Goal: Task Accomplishment & Management: Complete application form

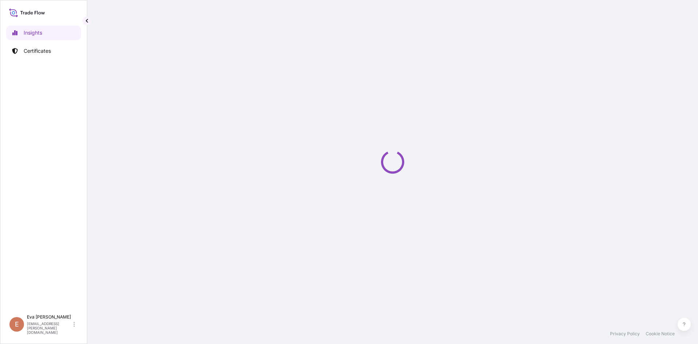
select select "2025"
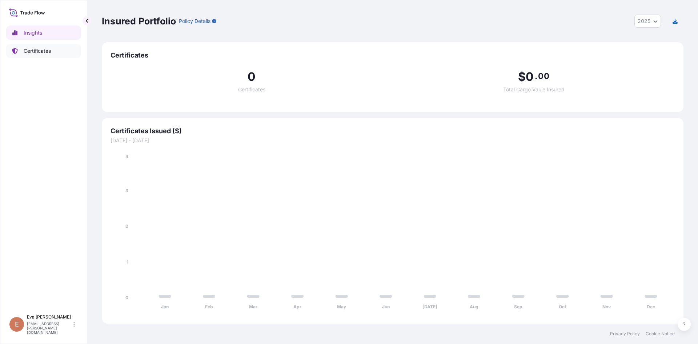
click at [39, 51] on p "Certificates" at bounding box center [37, 50] width 27 height 7
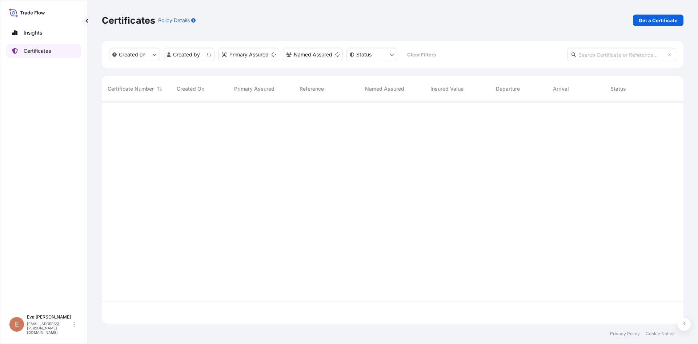
scroll to position [220, 576]
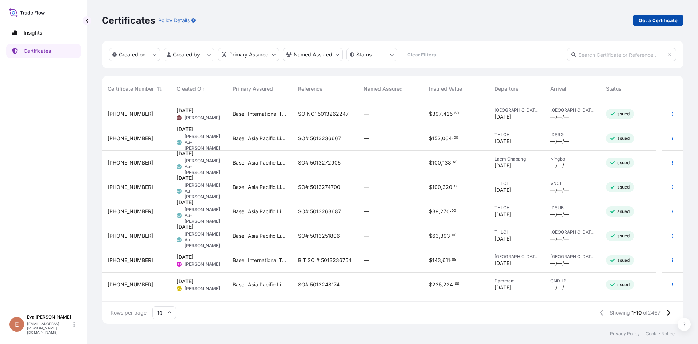
click at [650, 23] on p "Get a Certificate" at bounding box center [658, 20] width 39 height 7
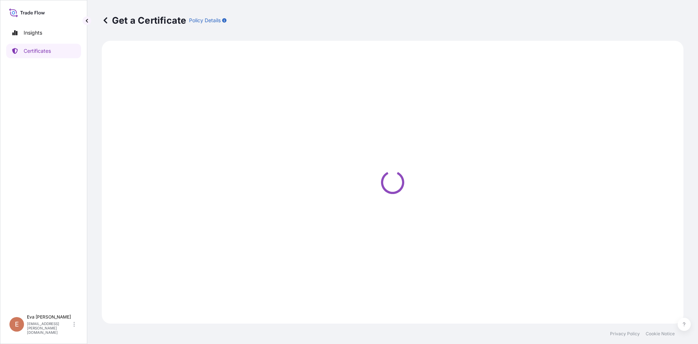
select select "Sea"
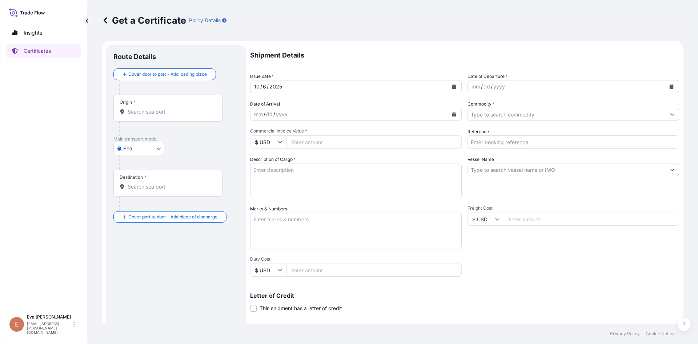
click at [175, 107] on div "Origin *" at bounding box center [167, 108] width 109 height 27
click at [175, 108] on input "Origin *" at bounding box center [171, 111] width 86 height 7
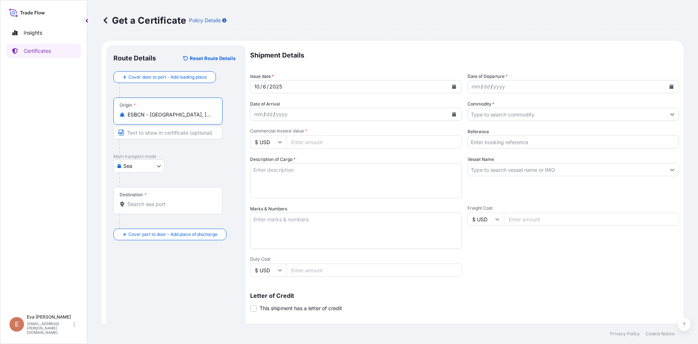
type input "ESBCN - [GEOGRAPHIC_DATA], [GEOGRAPHIC_DATA]"
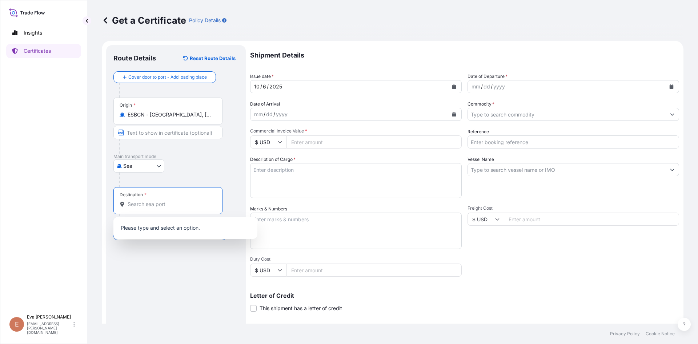
click at [158, 206] on input "Destination *" at bounding box center [171, 203] width 86 height 7
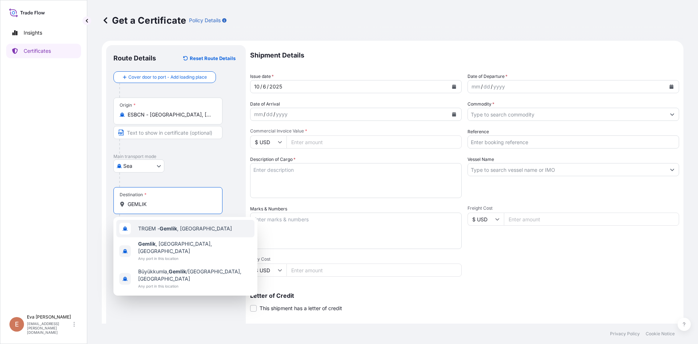
click at [158, 225] on span "TRGEM - Gemlik , [GEOGRAPHIC_DATA]" at bounding box center [185, 228] width 94 height 7
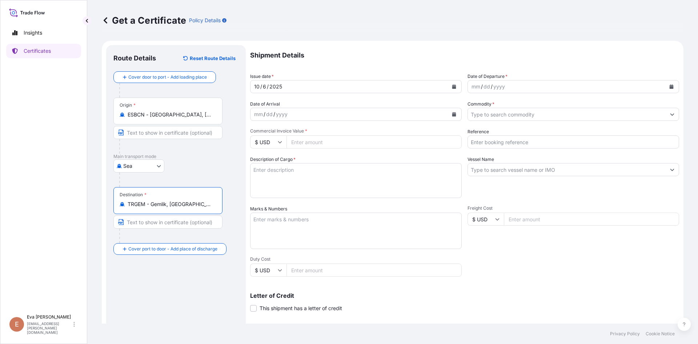
type input "TRGEM - Gemlik, [GEOGRAPHIC_DATA]"
click at [513, 87] on div "mm / dd / yyyy" at bounding box center [567, 86] width 198 height 13
click at [669, 86] on icon "Calendar" at bounding box center [671, 86] width 4 height 4
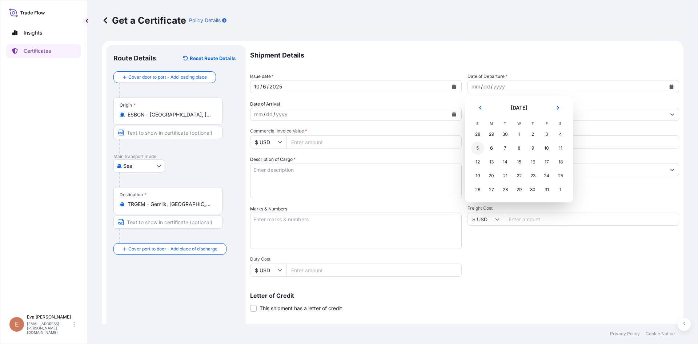
click at [477, 151] on div "5" at bounding box center [477, 147] width 13 height 13
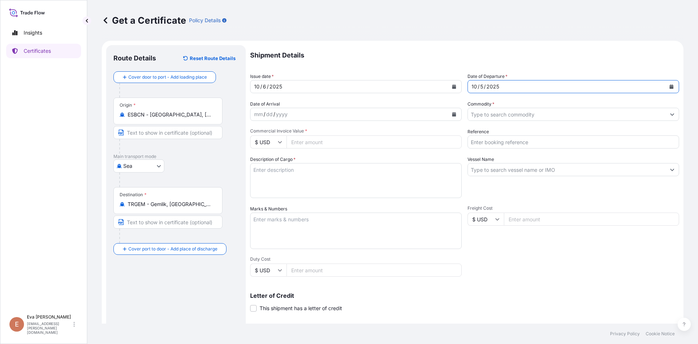
click at [510, 115] on input "Commodity *" at bounding box center [567, 114] width 198 height 13
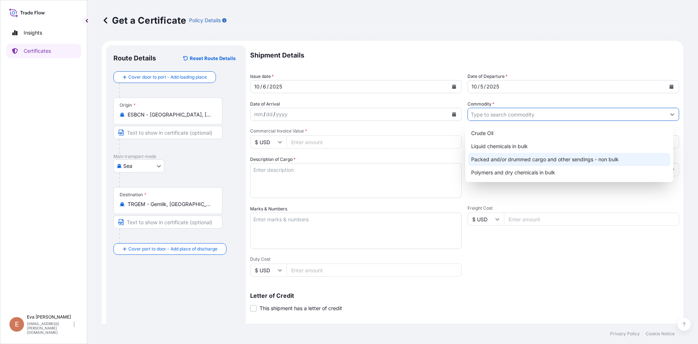
click at [526, 155] on div "Packed and/or drummed cargo and other sendings - non bulk" at bounding box center [569, 159] width 203 height 13
type input "Packed and/or drummed cargo and other sendings - non bulk"
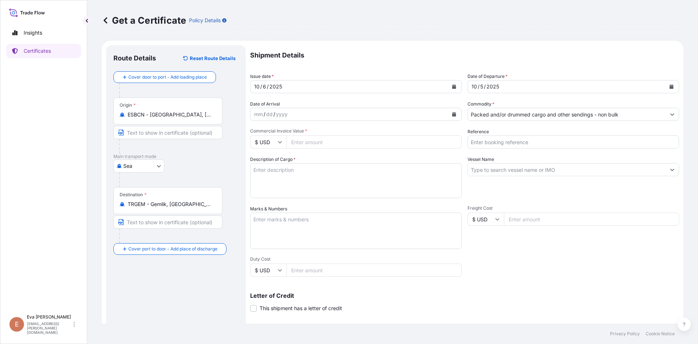
click at [282, 144] on input "$ USD" at bounding box center [268, 141] width 36 height 13
click at [271, 160] on div "€ EUR" at bounding box center [268, 162] width 31 height 14
type input "€ EUR"
click at [323, 140] on input "Commercial Invoice Value *" at bounding box center [374, 141] width 175 height 13
click at [496, 140] on input "Reference" at bounding box center [574, 141] width 212 height 13
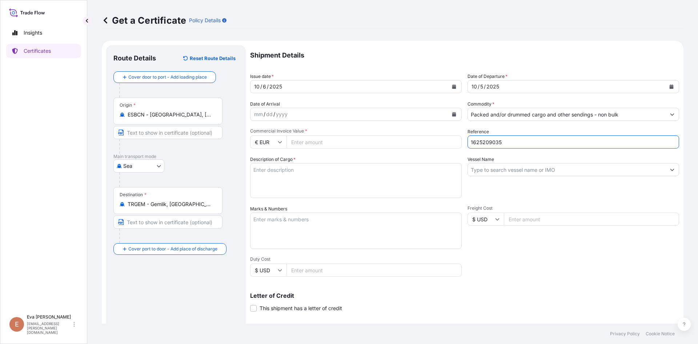
type input "1625209035"
click at [422, 142] on input "Commercial Invoice Value *" at bounding box center [374, 141] width 175 height 13
type input "32208"
click at [401, 161] on div "Description of Cargo *" at bounding box center [356, 177] width 212 height 42
click at [393, 171] on textarea "Description of Cargo *" at bounding box center [356, 180] width 212 height 35
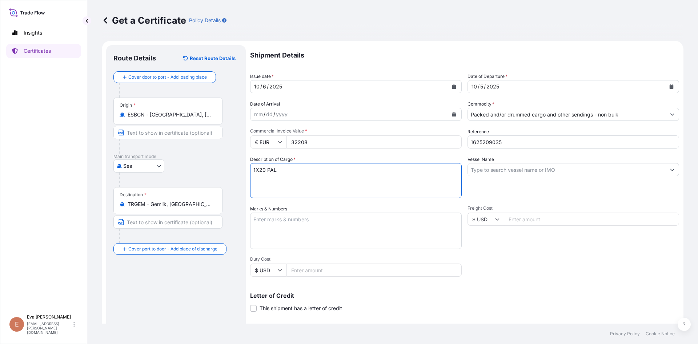
type textarea "1X20 PAL"
click at [489, 169] on input "Vessel Name" at bounding box center [567, 169] width 198 height 13
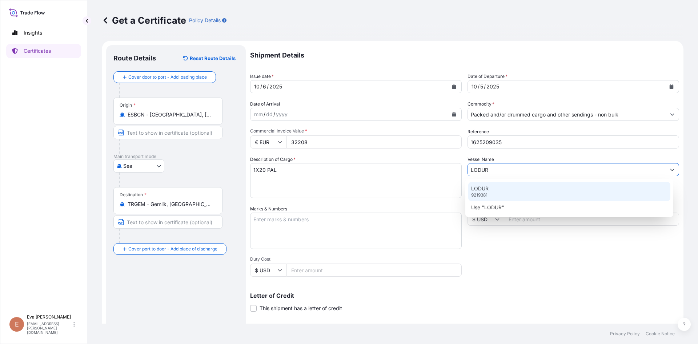
click at [498, 190] on div "LODUR 9219381" at bounding box center [569, 191] width 203 height 19
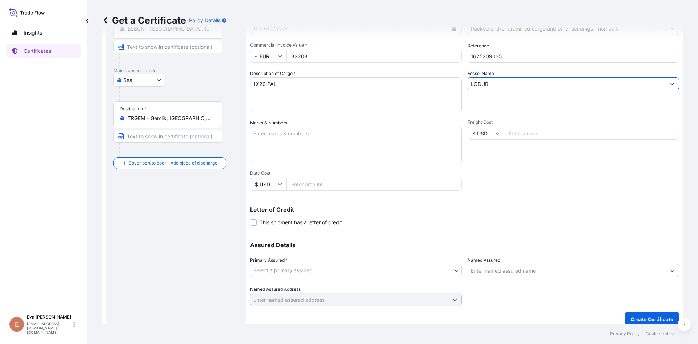
scroll to position [93, 0]
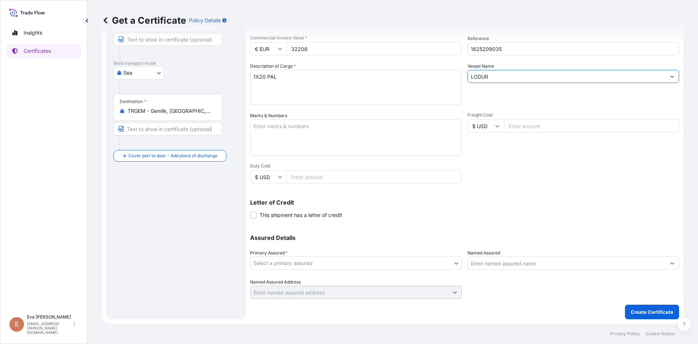
type input "LODUR"
click at [384, 272] on div "Assured Details Primary Assured * Select a primary assured Basell Poliolefine […" at bounding box center [464, 262] width 429 height 73
click at [383, 267] on body "2 options available. Insights Certificates E [PERSON_NAME] [PERSON_NAME][EMAIL_…" at bounding box center [349, 172] width 698 height 344
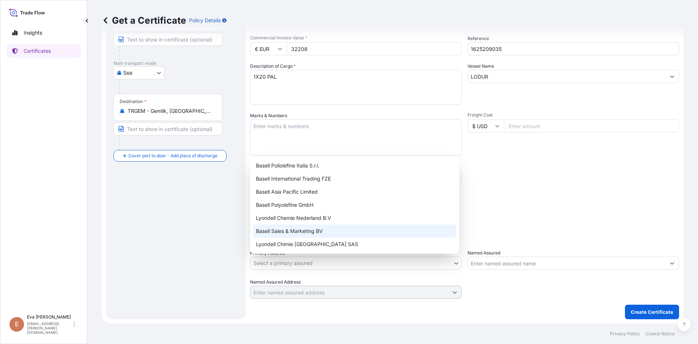
click at [291, 231] on div "Basell Sales & Marketing BV" at bounding box center [354, 230] width 203 height 13
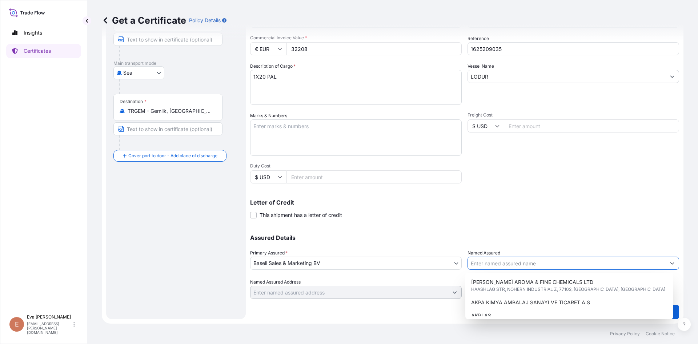
click at [492, 264] on input "Named Assured" at bounding box center [567, 262] width 198 height 13
click at [491, 263] on input "Named Assured" at bounding box center [567, 262] width 198 height 13
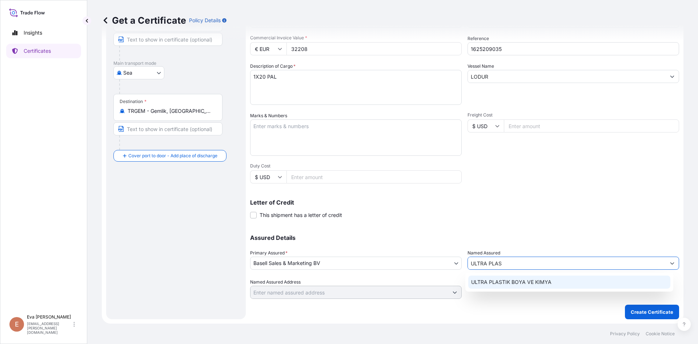
click at [503, 285] on span "ULTRA PLASTIK BOYA VE KIMYA" at bounding box center [511, 281] width 80 height 7
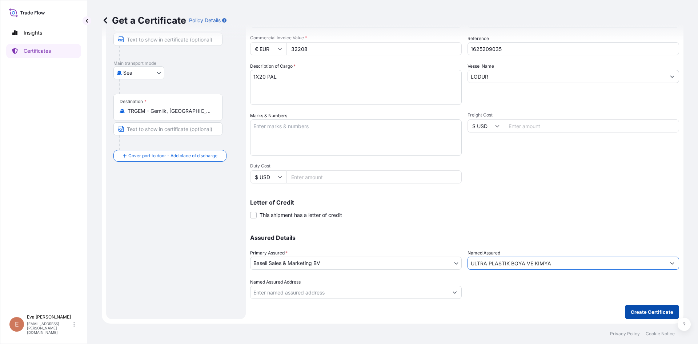
type input "ULTRA PLASTIK BOYA VE KIMYA"
click at [643, 311] on p "Create Certificate" at bounding box center [652, 311] width 43 height 7
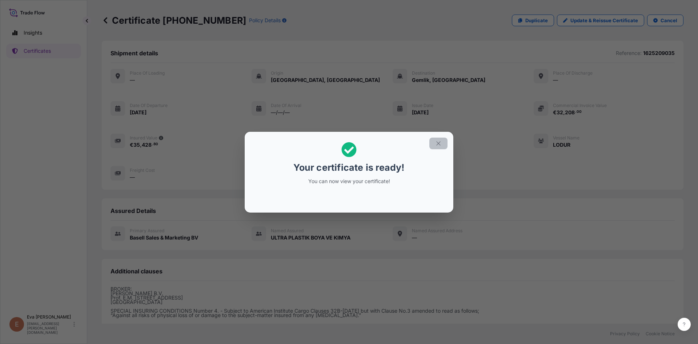
click at [443, 141] on button "button" at bounding box center [438, 143] width 18 height 12
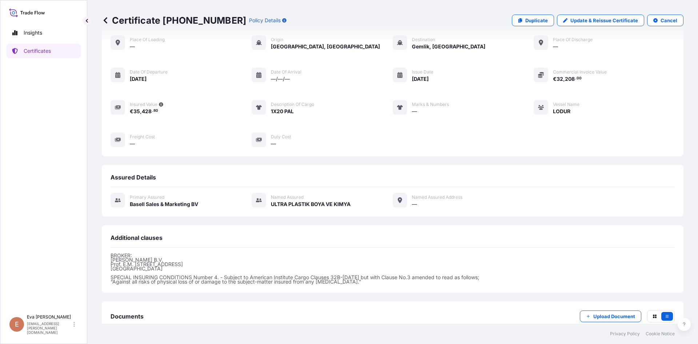
scroll to position [79, 0]
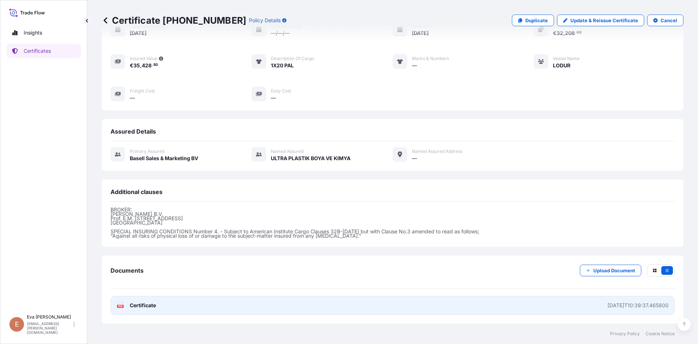
click at [123, 304] on icon at bounding box center [120, 304] width 6 height 7
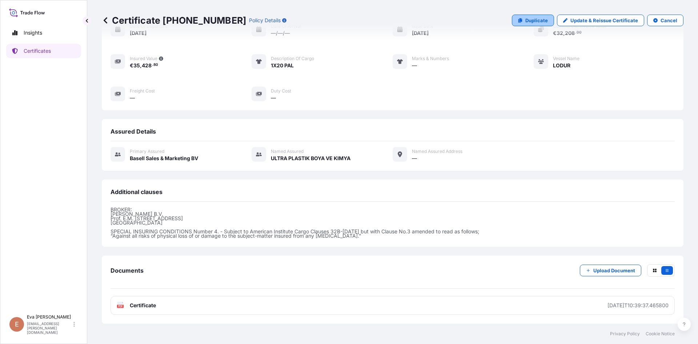
click at [525, 22] on p "Duplicate" at bounding box center [536, 20] width 23 height 7
select select "Sea"
select select "32164"
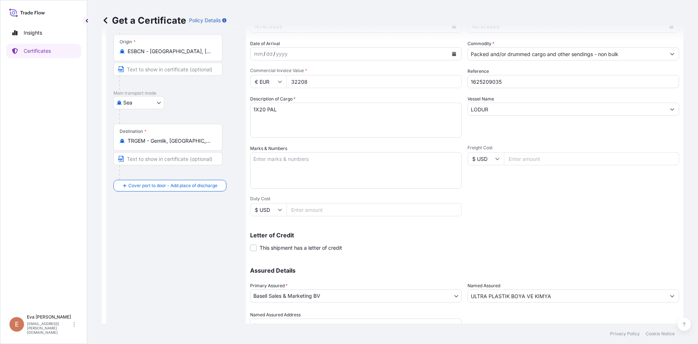
scroll to position [43, 0]
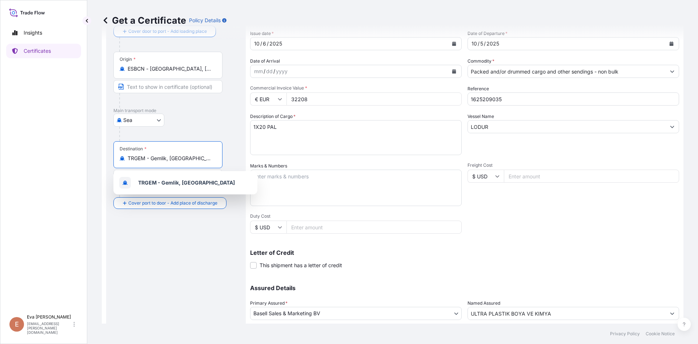
drag, startPoint x: 194, startPoint y: 158, endPoint x: 96, endPoint y: 156, distance: 98.6
click at [96, 156] on div "Get a Certificate Policy Details Route Details Cover door to port - Add loading…" at bounding box center [392, 161] width 611 height 323
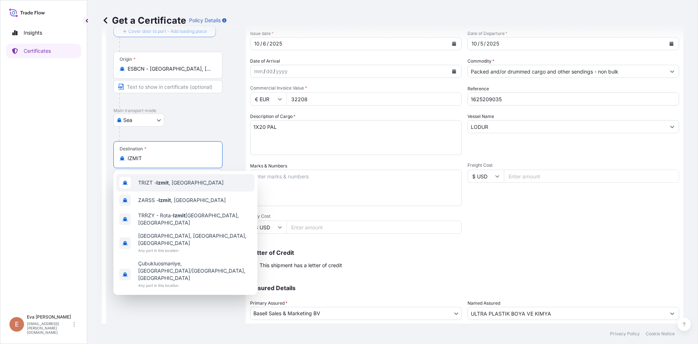
click at [167, 178] on div "TRIZT - [GEOGRAPHIC_DATA] , [GEOGRAPHIC_DATA]" at bounding box center [185, 182] width 138 height 17
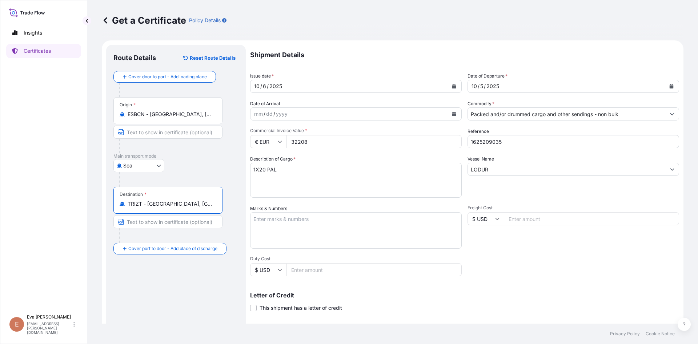
scroll to position [0, 0]
type input "TRIZT - [GEOGRAPHIC_DATA], [GEOGRAPHIC_DATA]"
click at [490, 116] on input "Packed and/or drummed cargo and other sendings - non bulk" at bounding box center [567, 114] width 198 height 13
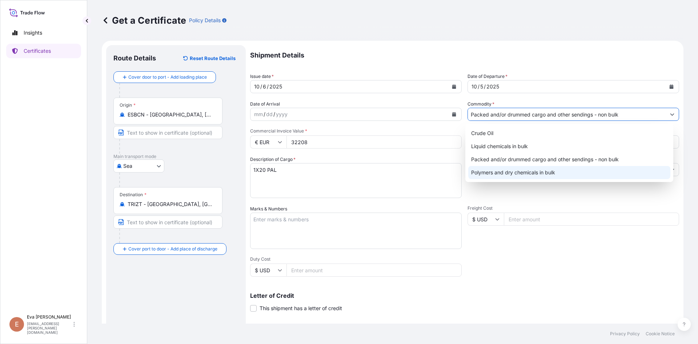
click at [511, 169] on div "Polymers and dry chemicals in bulk" at bounding box center [569, 172] width 203 height 13
type input "Polymers and dry chemicals in bulk"
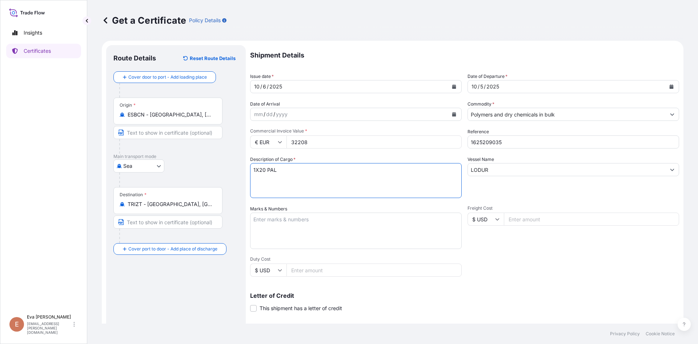
click at [258, 169] on textarea "1X20 PAL" at bounding box center [356, 180] width 212 height 35
type textarea "1X40 PAL"
drag, startPoint x: 315, startPoint y: 144, endPoint x: 264, endPoint y: 136, distance: 51.4
click at [264, 136] on div "€ EUR 32208" at bounding box center [356, 141] width 212 height 13
type input "45496"
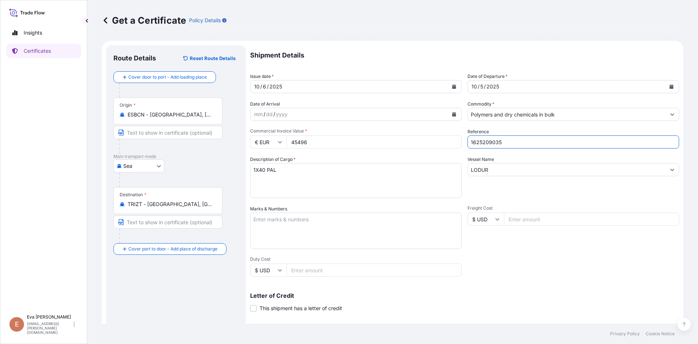
drag, startPoint x: 485, startPoint y: 143, endPoint x: 511, endPoint y: 143, distance: 26.5
click at [511, 143] on input "1625209035" at bounding box center [574, 141] width 212 height 13
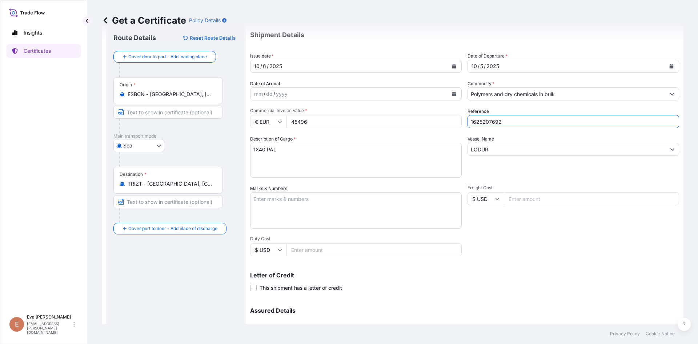
scroll to position [93, 0]
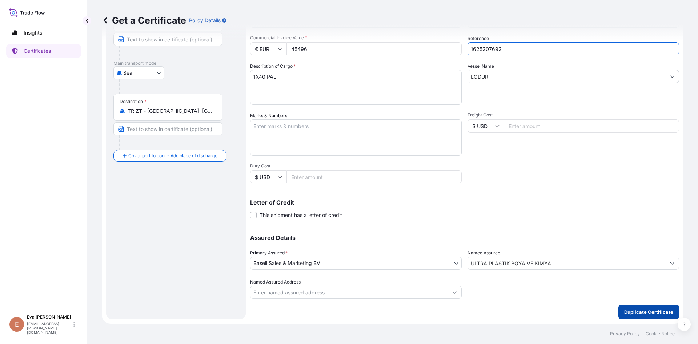
type input "1625207692"
click at [637, 311] on p "Duplicate Certificate" at bounding box center [648, 311] width 49 height 7
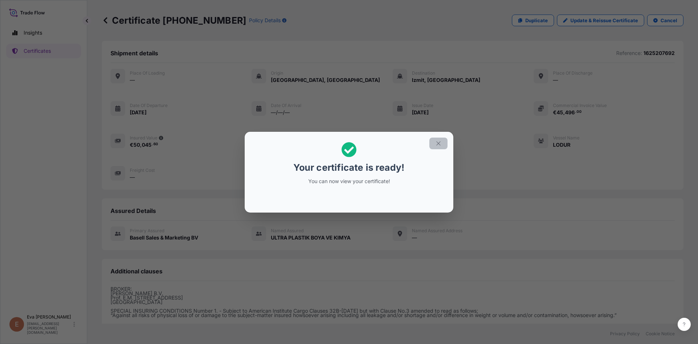
click at [440, 145] on icon "button" at bounding box center [438, 143] width 4 height 4
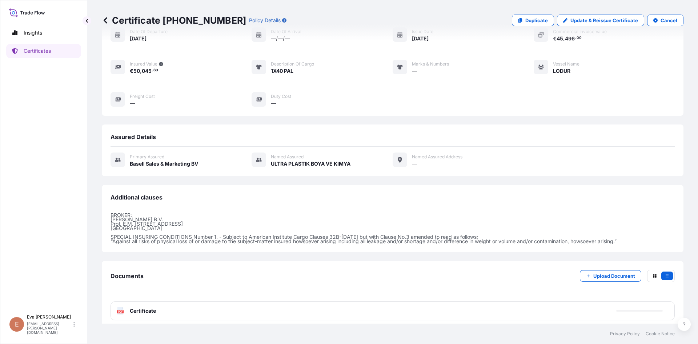
scroll to position [79, 0]
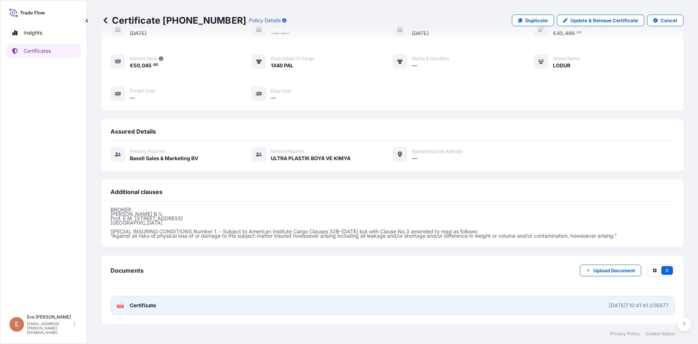
click at [118, 303] on icon at bounding box center [120, 304] width 6 height 7
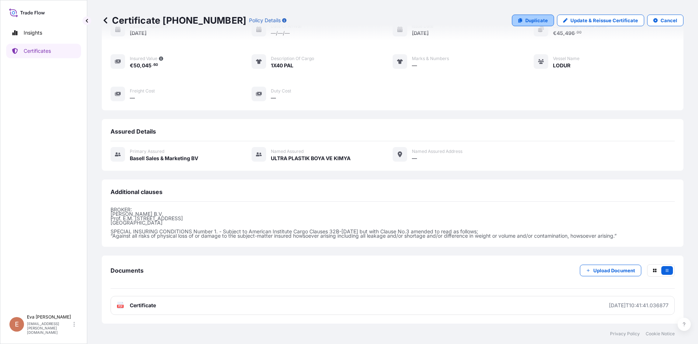
click at [525, 20] on p "Duplicate" at bounding box center [536, 20] width 23 height 7
select select "Sea"
select select "32164"
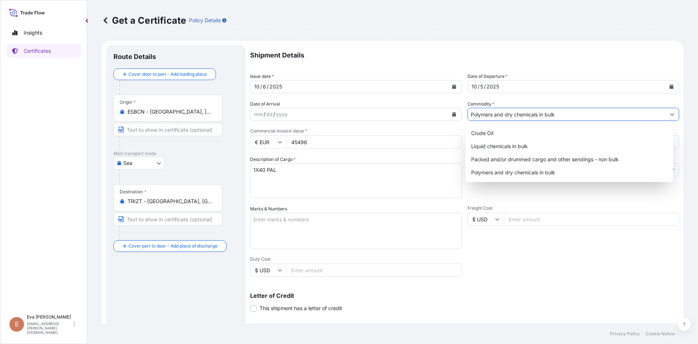
click at [536, 119] on input "Polymers and dry chemicals in bulk" at bounding box center [567, 114] width 198 height 13
click at [544, 159] on div "Packed and/or drummed cargo and other sendings - non bulk" at bounding box center [569, 159] width 203 height 13
type input "Packed and/or drummed cargo and other sendings - non bulk"
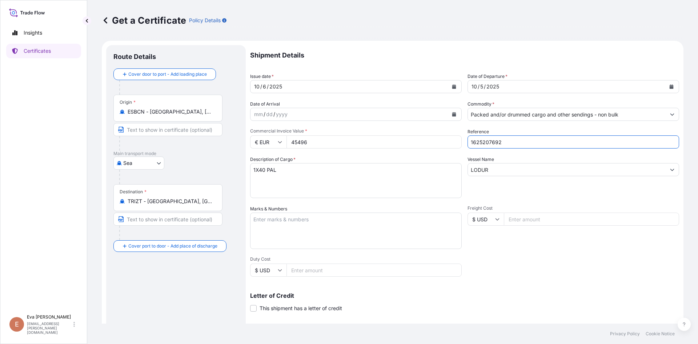
drag, startPoint x: 487, startPoint y: 142, endPoint x: 509, endPoint y: 142, distance: 21.8
click at [509, 142] on input "1625207692" at bounding box center [574, 141] width 212 height 13
type input "1625207406"
drag, startPoint x: 329, startPoint y: 142, endPoint x: 265, endPoint y: 140, distance: 64.4
click at [265, 140] on div "€ EUR 45496" at bounding box center [356, 141] width 212 height 13
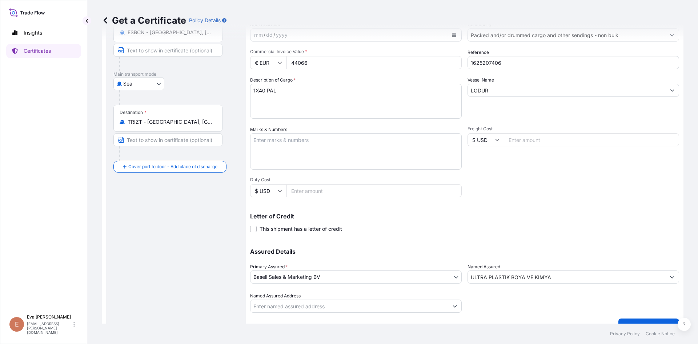
scroll to position [93, 0]
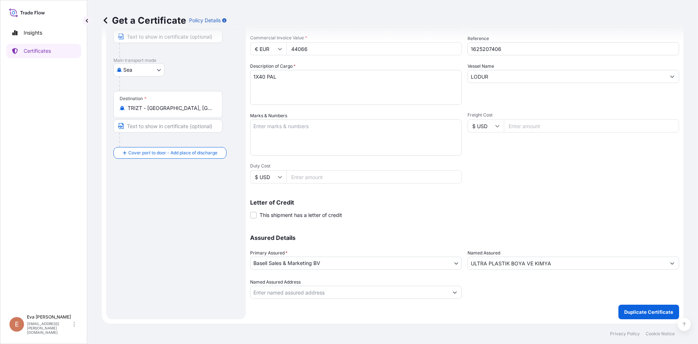
type input "44066"
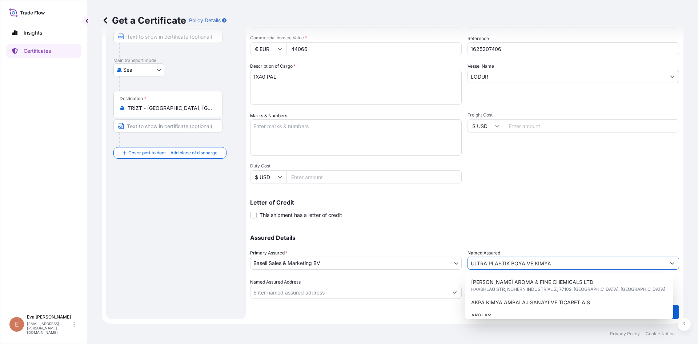
drag, startPoint x: 564, startPoint y: 265, endPoint x: 339, endPoint y: 269, distance: 224.7
click at [339, 269] on div "Assured Details Primary Assured * Basell Sales & Marketing BV Basell Poliolefin…" at bounding box center [464, 262] width 429 height 73
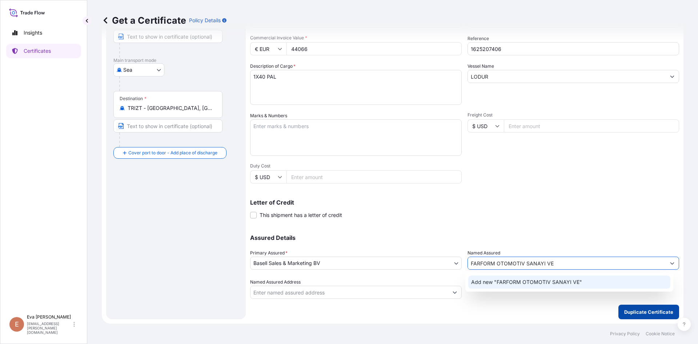
type input "FARFORM OTOMOTIV SANAYI VE"
click at [640, 308] on p "Duplicate Certificate" at bounding box center [648, 311] width 49 height 7
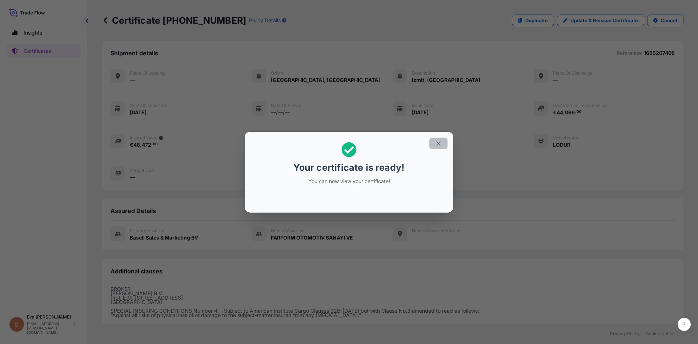
click at [435, 144] on button "button" at bounding box center [438, 143] width 18 height 12
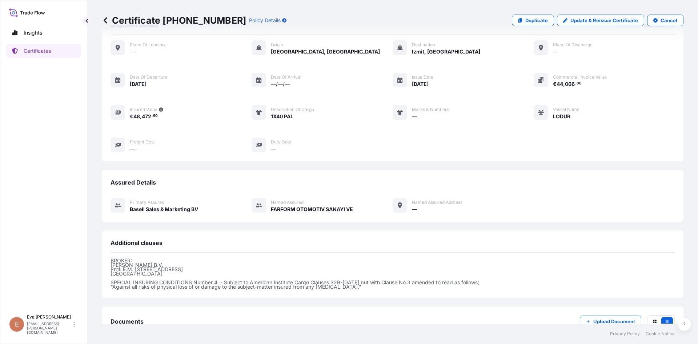
scroll to position [79, 0]
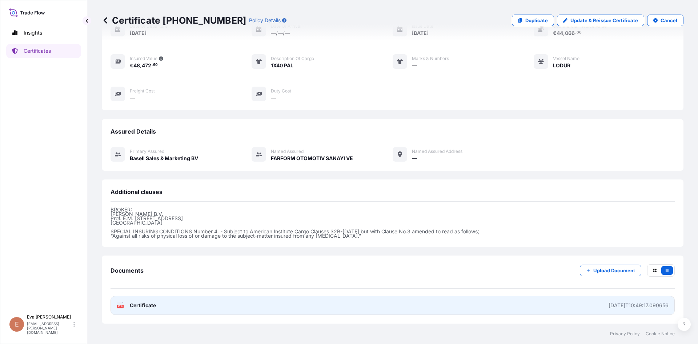
click at [120, 305] on text "PDF" at bounding box center [120, 306] width 5 height 3
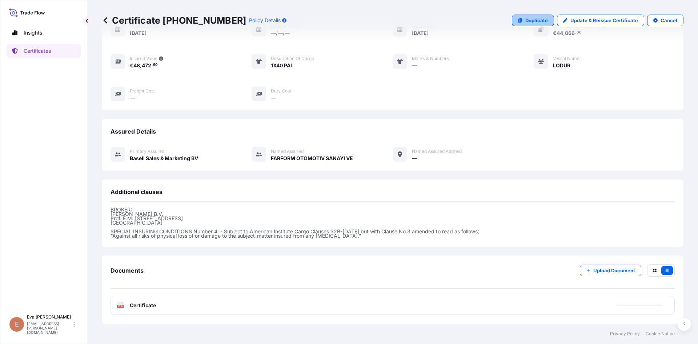
click at [534, 19] on p "Duplicate" at bounding box center [536, 20] width 23 height 7
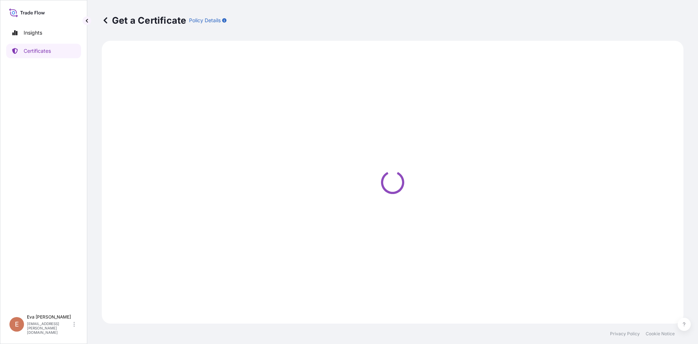
select select "Sea"
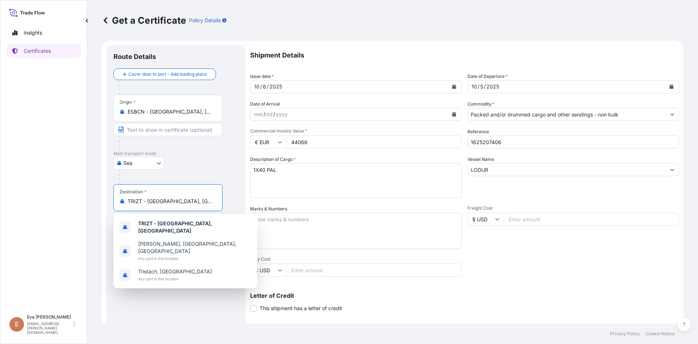
drag, startPoint x: 193, startPoint y: 203, endPoint x: 104, endPoint y: 204, distance: 88.7
click at [104, 204] on form "Route Details Cover door to port - Add loading place Place of loading Road / [G…" at bounding box center [393, 229] width 582 height 376
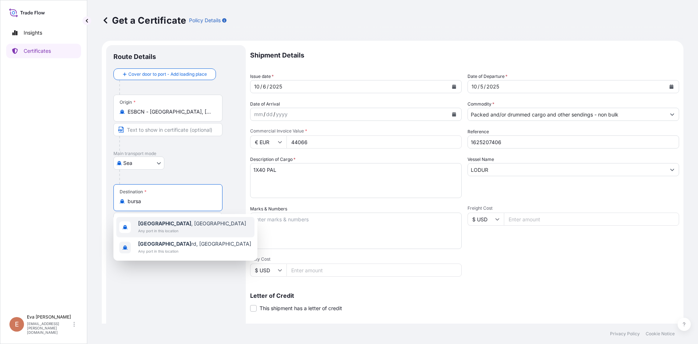
click at [156, 221] on span "[GEOGRAPHIC_DATA] , [GEOGRAPHIC_DATA]" at bounding box center [192, 223] width 108 height 7
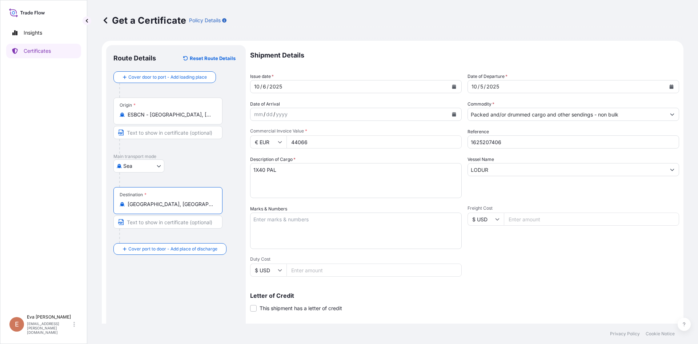
type input "[GEOGRAPHIC_DATA], [GEOGRAPHIC_DATA]"
drag, startPoint x: 486, startPoint y: 143, endPoint x: 504, endPoint y: 143, distance: 17.8
click at [504, 143] on input "1625207406" at bounding box center [574, 141] width 212 height 13
type input "1625208782"
click at [263, 169] on textarea "1X40 PAL" at bounding box center [356, 180] width 212 height 35
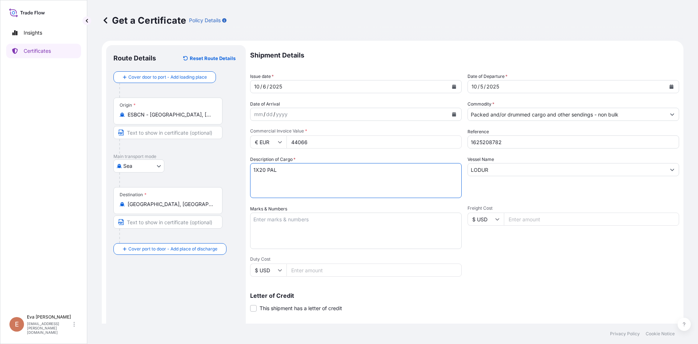
type textarea "1X20 PAL"
drag, startPoint x: 310, startPoint y: 140, endPoint x: 275, endPoint y: 139, distance: 34.9
click at [275, 139] on div "€ EUR 44066" at bounding box center [356, 141] width 212 height 13
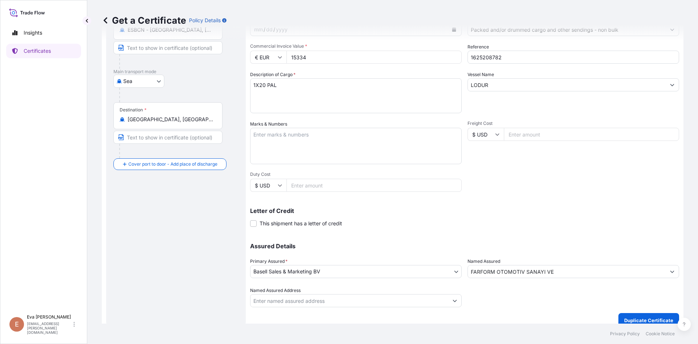
scroll to position [93, 0]
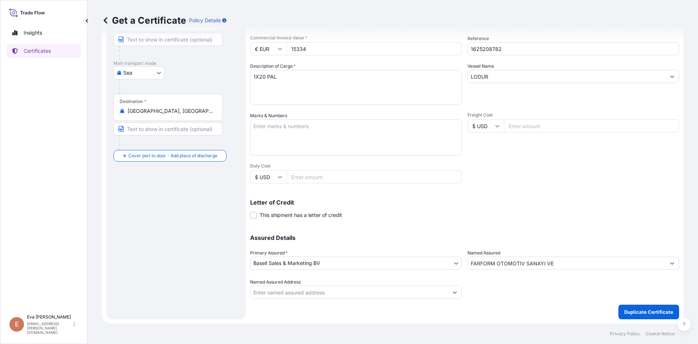
type input "15334"
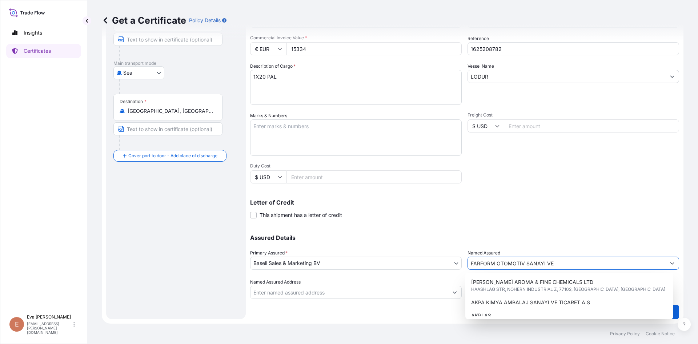
drag, startPoint x: 577, startPoint y: 267, endPoint x: 393, endPoint y: 271, distance: 184.4
click at [393, 271] on div "Assured Details Primary Assured * Basell Sales & Marketing BV Basell Poliolefin…" at bounding box center [464, 262] width 429 height 73
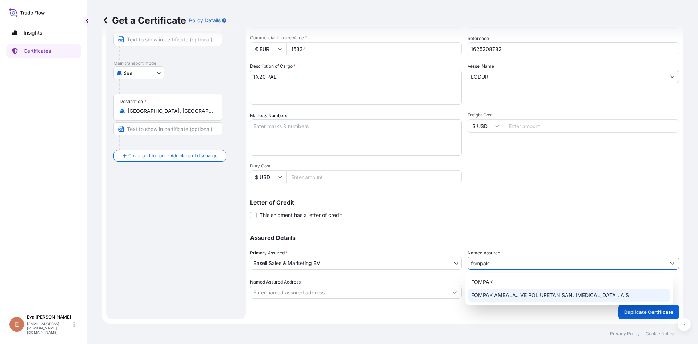
click at [517, 290] on div "FOMPAK AMBALAJ VE POLIURETAN SAN. [MEDICAL_DATA]. A.S" at bounding box center [569, 294] width 203 height 13
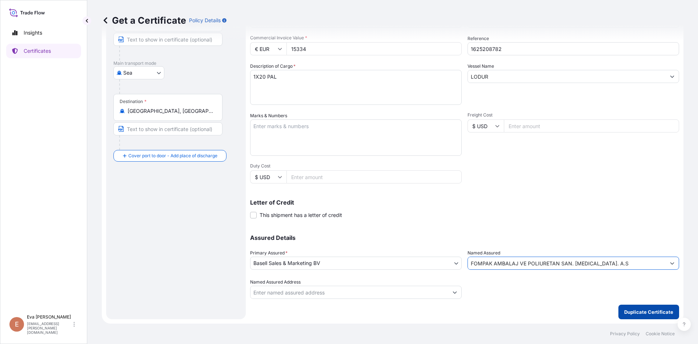
type input "FOMPAK AMBALAJ VE POLIURETAN SAN. [MEDICAL_DATA]. A.S"
click at [629, 310] on p "Duplicate Certificate" at bounding box center [648, 311] width 49 height 7
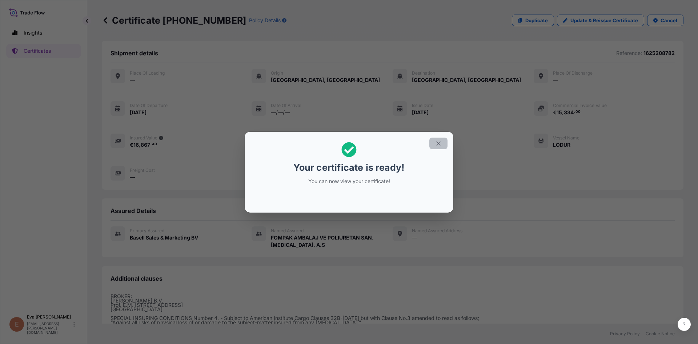
click at [437, 147] on button "button" at bounding box center [438, 143] width 18 height 12
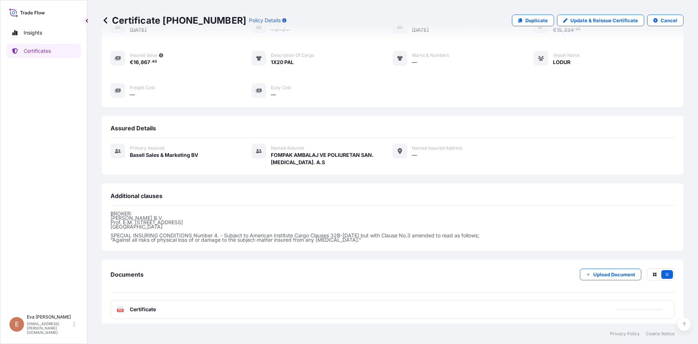
scroll to position [87, 0]
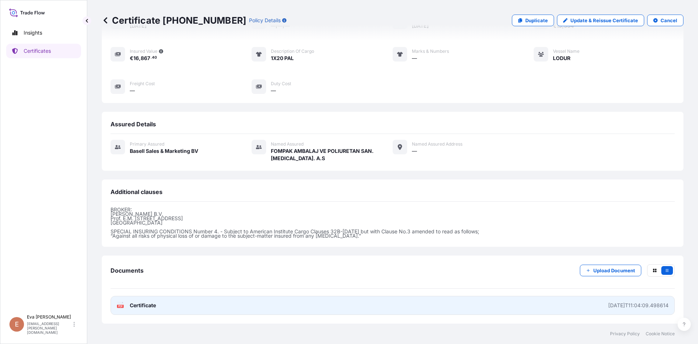
click at [119, 307] on rect at bounding box center [120, 305] width 7 height 3
